Goal: Information Seeking & Learning: Learn about a topic

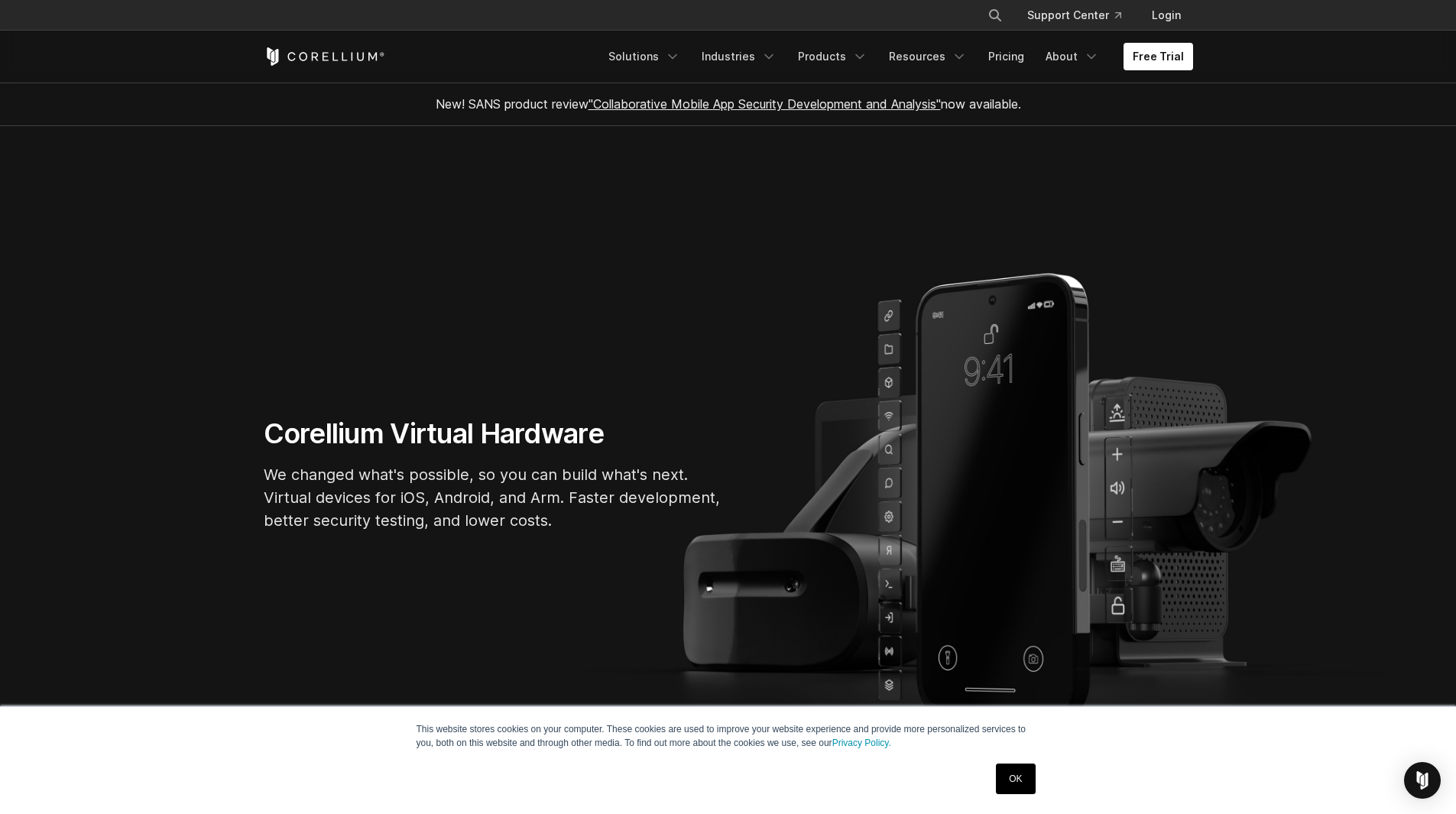
click at [1026, 779] on link "OK" at bounding box center [1015, 778] width 39 height 30
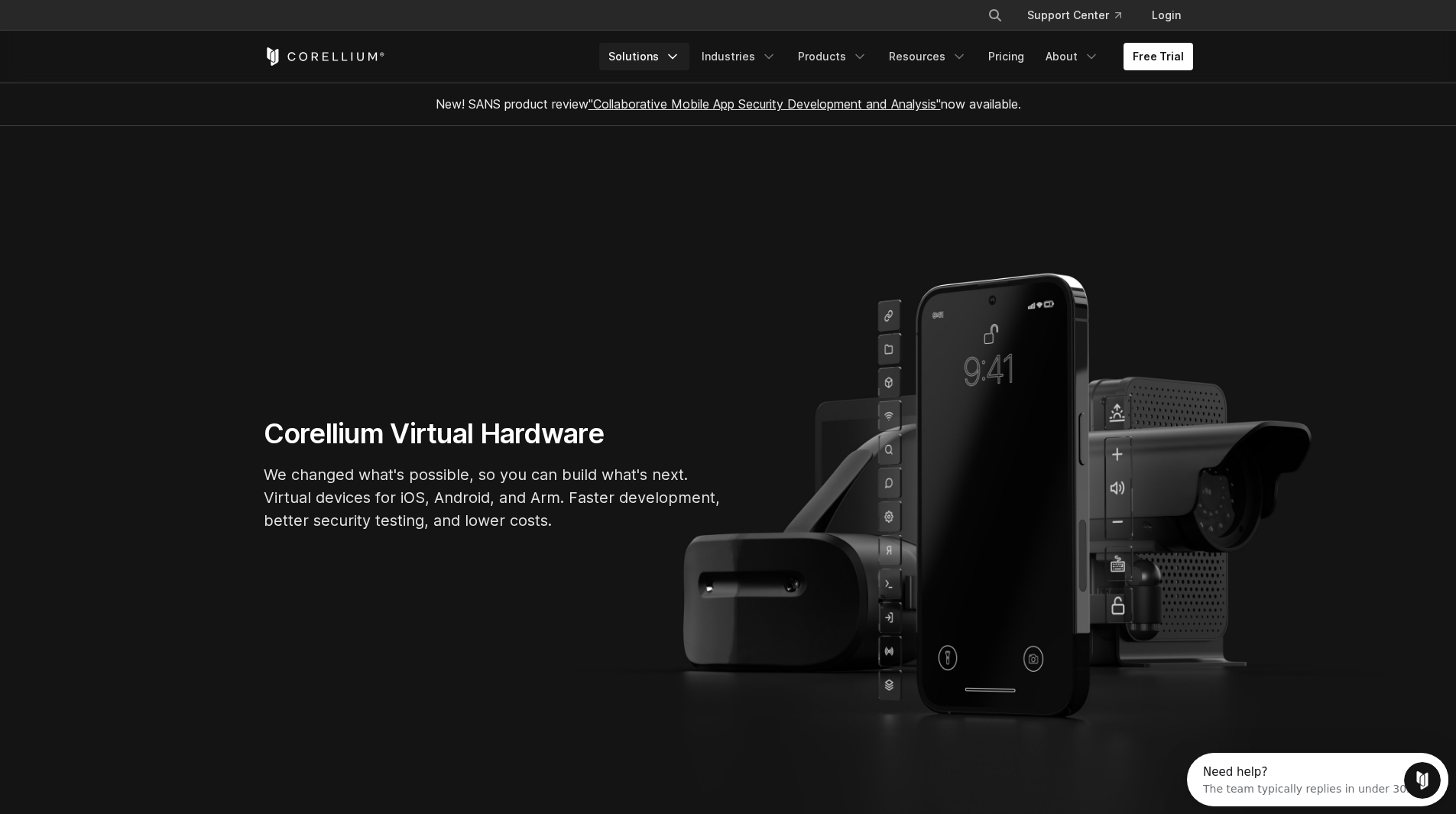
click at [675, 57] on link "Solutions" at bounding box center [645, 56] width 90 height 27
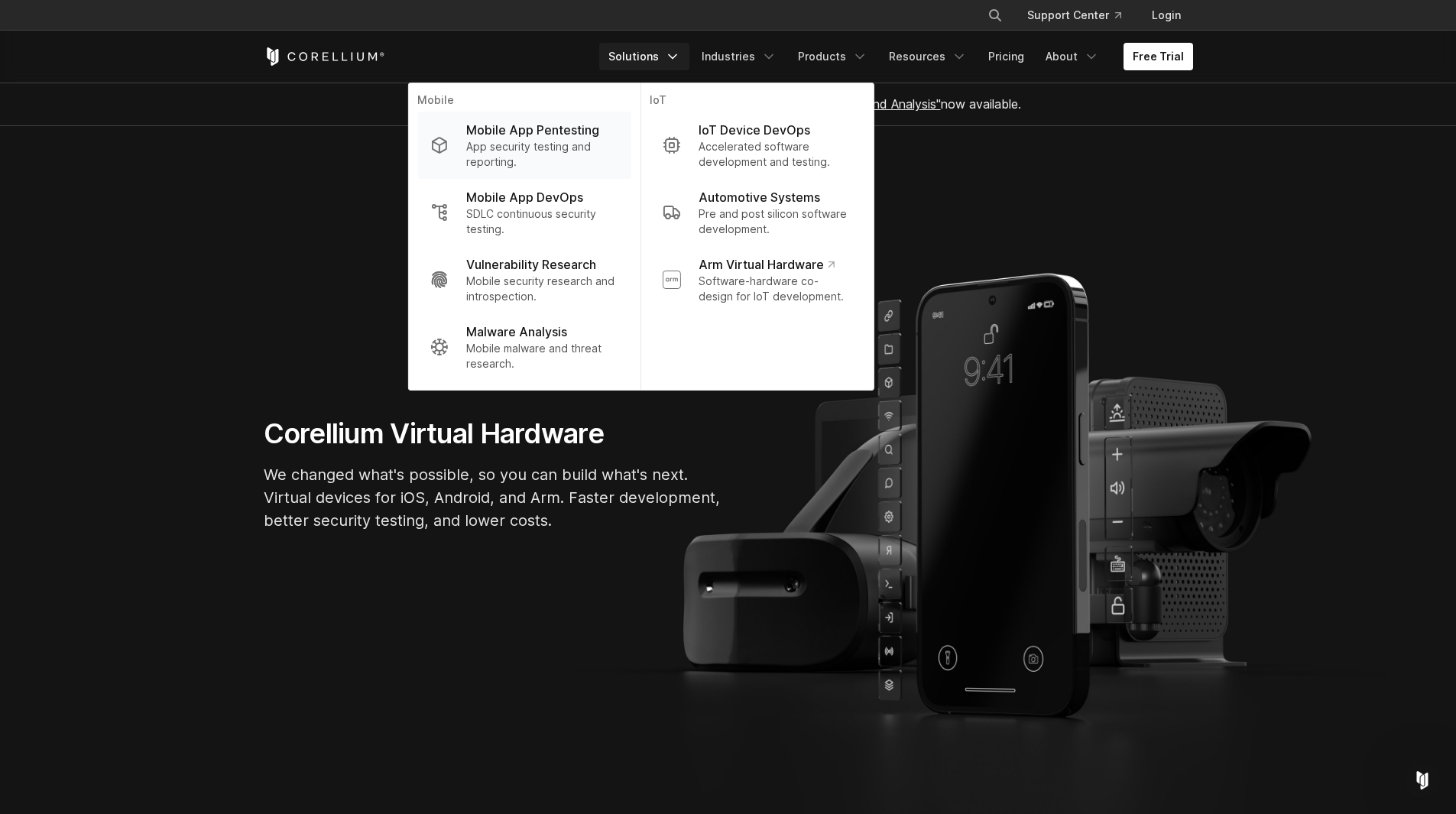
click at [569, 136] on p "Mobile App Pentesting" at bounding box center [532, 130] width 133 height 19
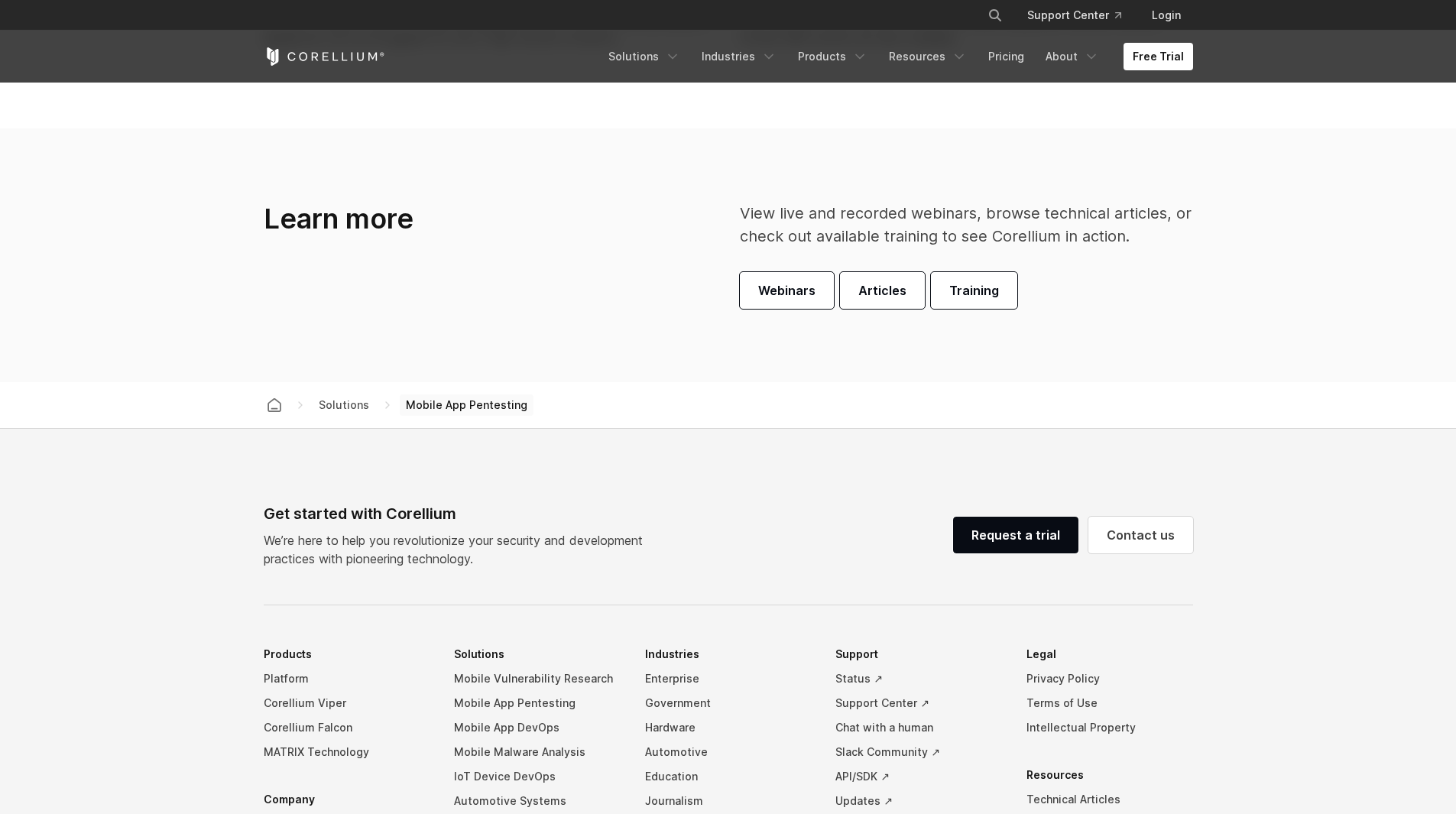
scroll to position [4527, 0]
